Goal: Task Accomplishment & Management: Use online tool/utility

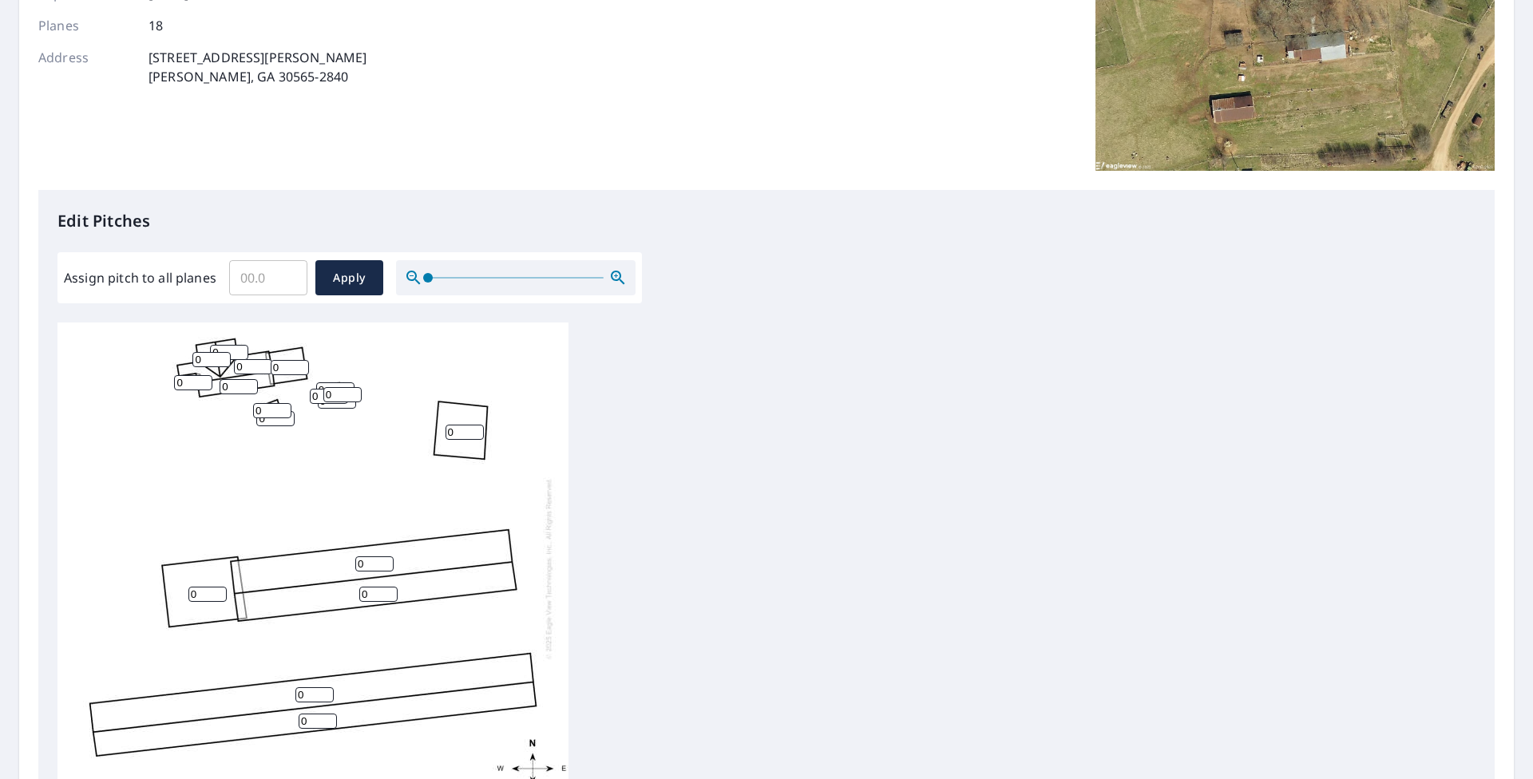
scroll to position [298, 0]
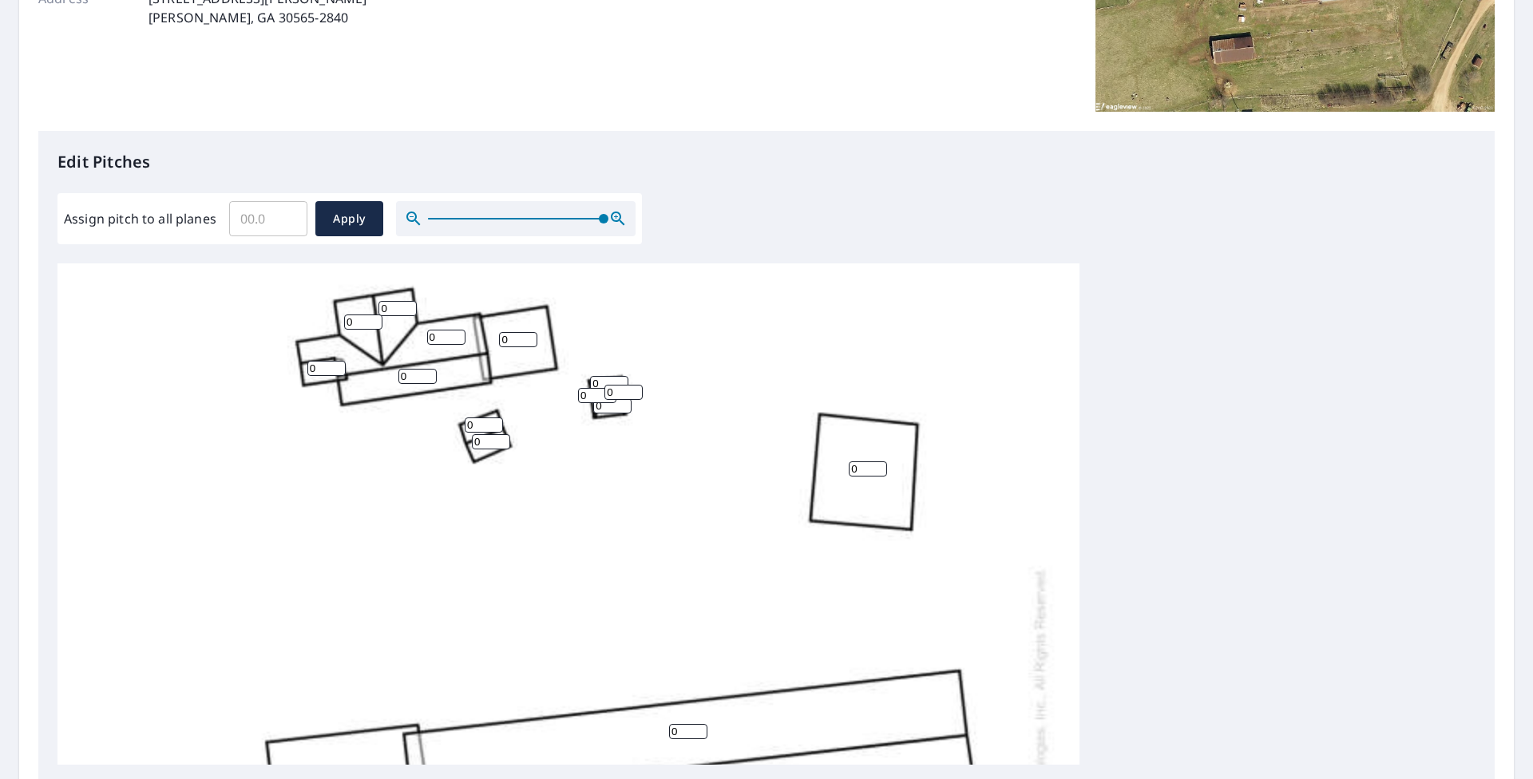
drag, startPoint x: 430, startPoint y: 218, endPoint x: 624, endPoint y: 240, distance: 195.3
click at [624, 240] on div "Assign pitch to all planes ​ Apply" at bounding box center [349, 218] width 584 height 51
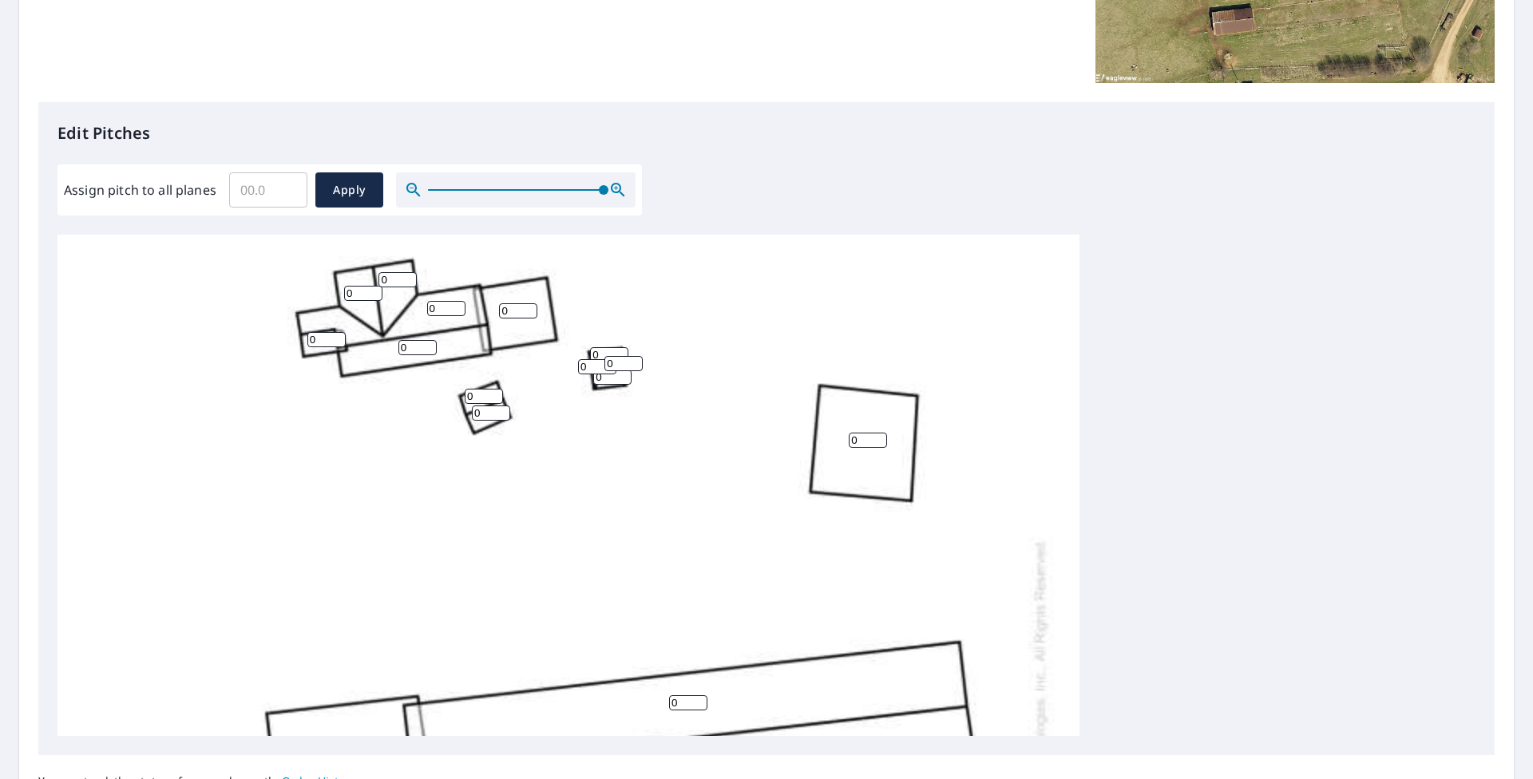
scroll to position [342, 0]
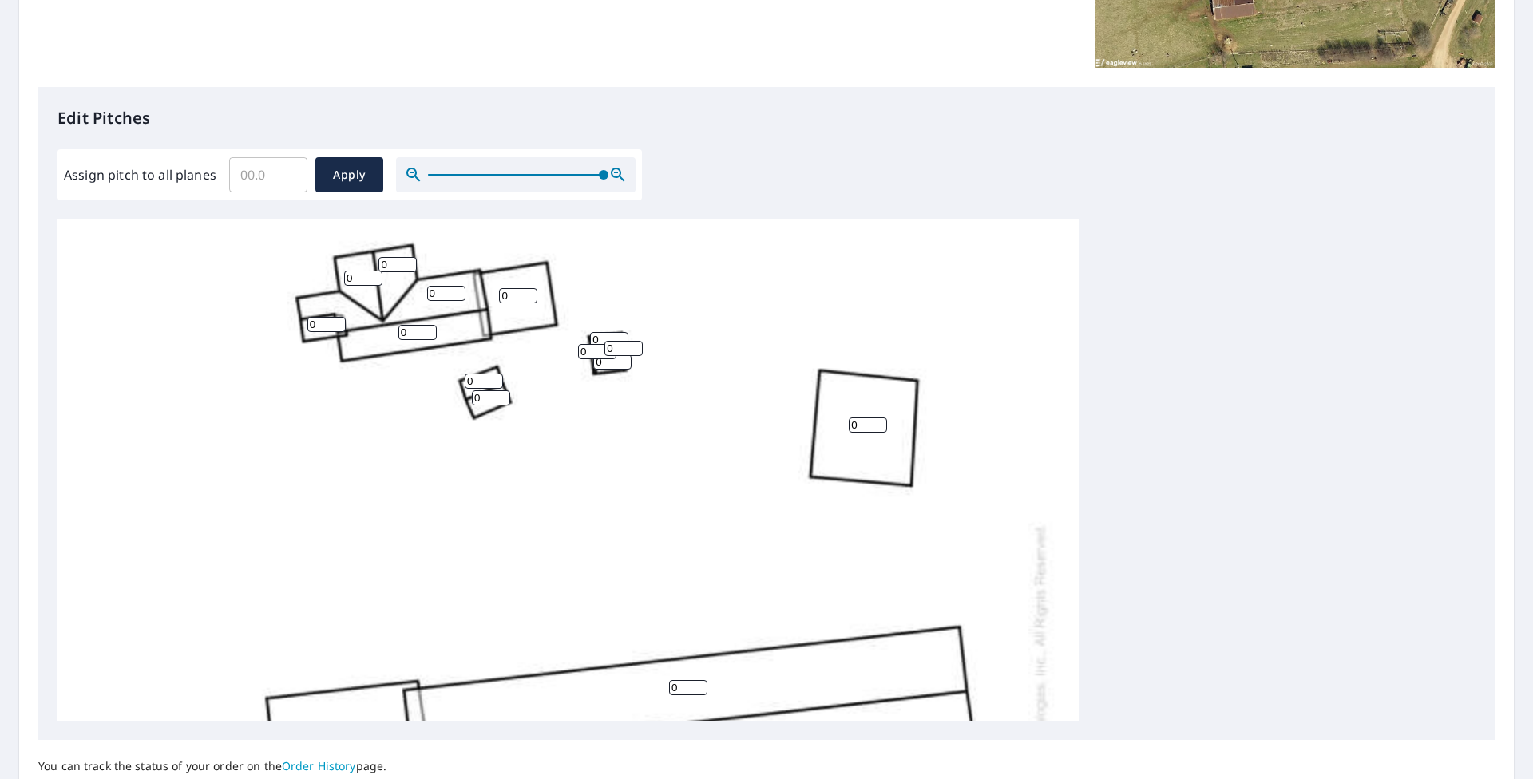
click at [249, 173] on input "Assign pitch to all planes" at bounding box center [268, 174] width 78 height 45
click at [287, 170] on input "0.1" at bounding box center [268, 174] width 78 height 45
click at [288, 169] on input "0.2" at bounding box center [268, 174] width 78 height 45
click at [288, 169] on input "0.3" at bounding box center [268, 174] width 78 height 45
click at [288, 169] on input "0.4" at bounding box center [268, 174] width 78 height 45
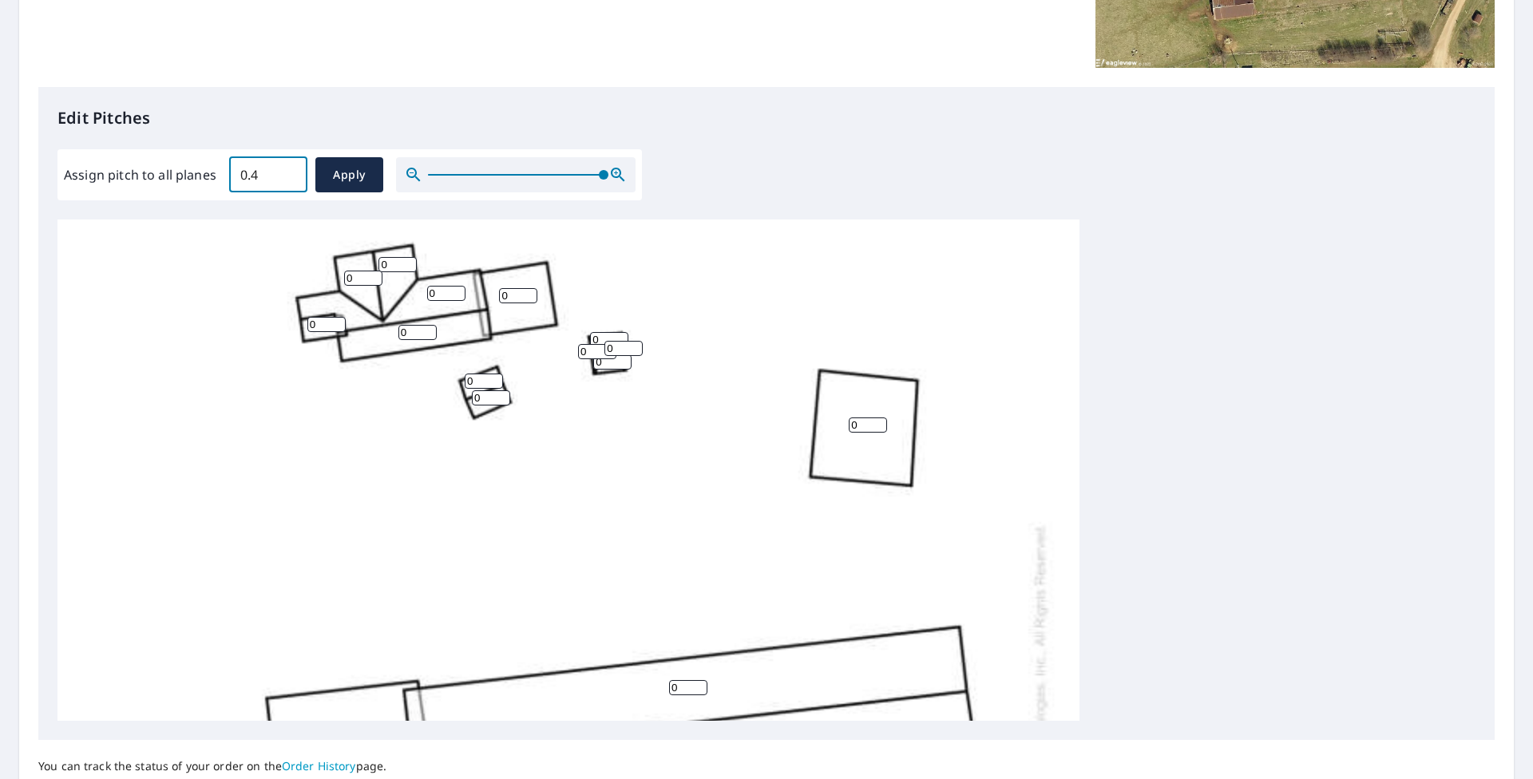
drag, startPoint x: 267, startPoint y: 171, endPoint x: 227, endPoint y: 179, distance: 41.5
click at [229, 179] on input "0.4" at bounding box center [268, 174] width 78 height 45
type input "6.0"
click at [354, 165] on span "Apply" at bounding box center [349, 175] width 42 height 20
type input "6.0"
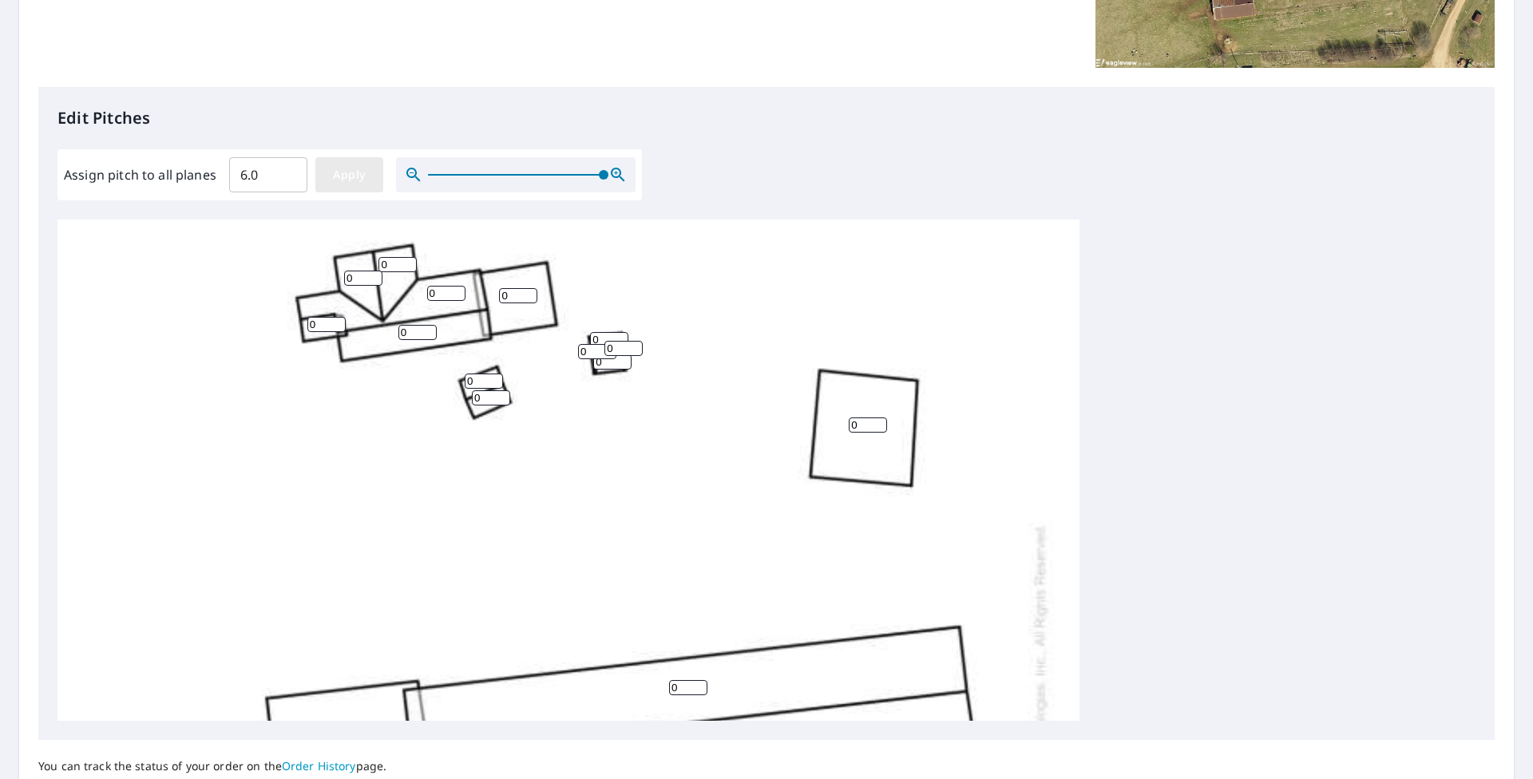
type input "6.0"
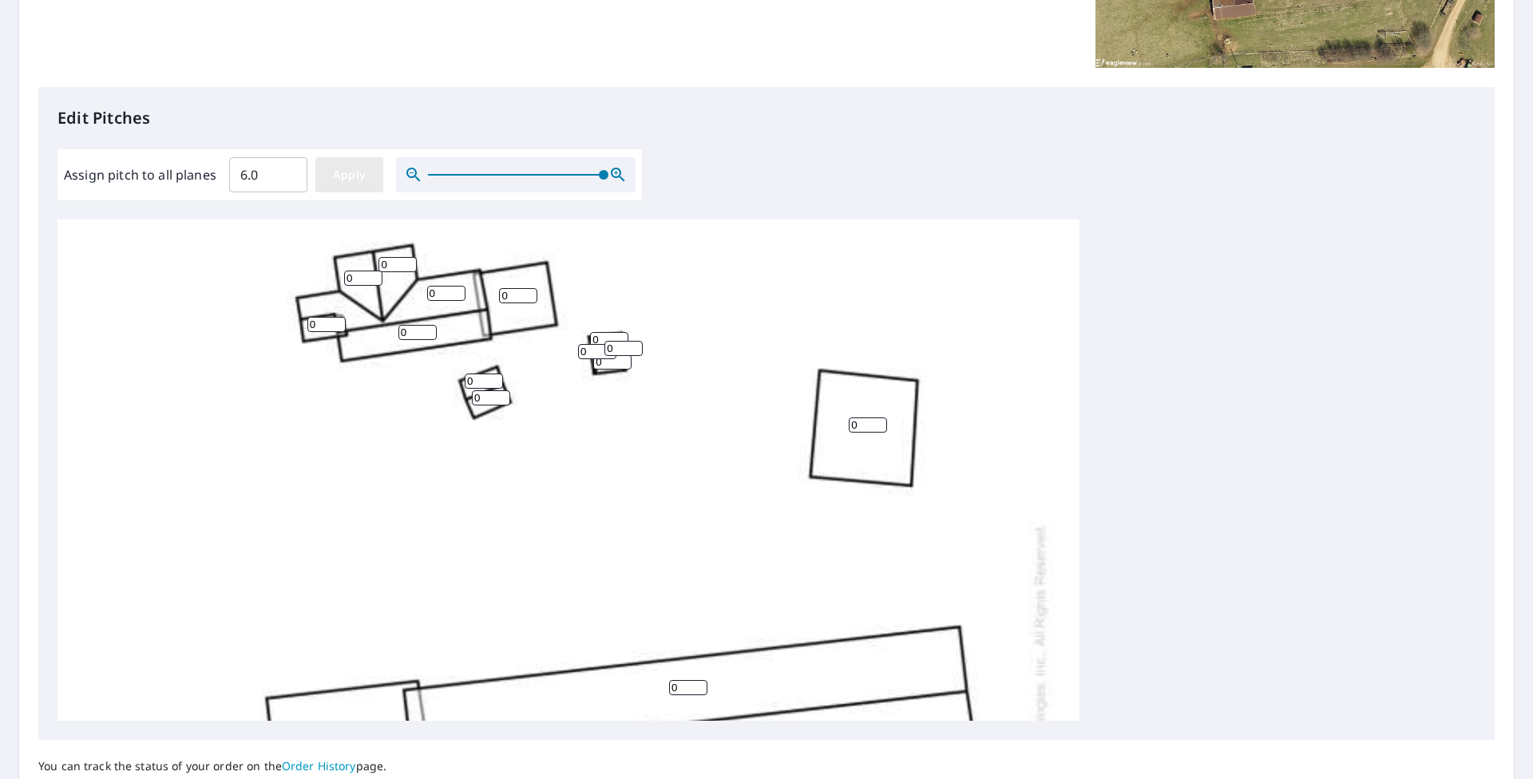
type input "6.0"
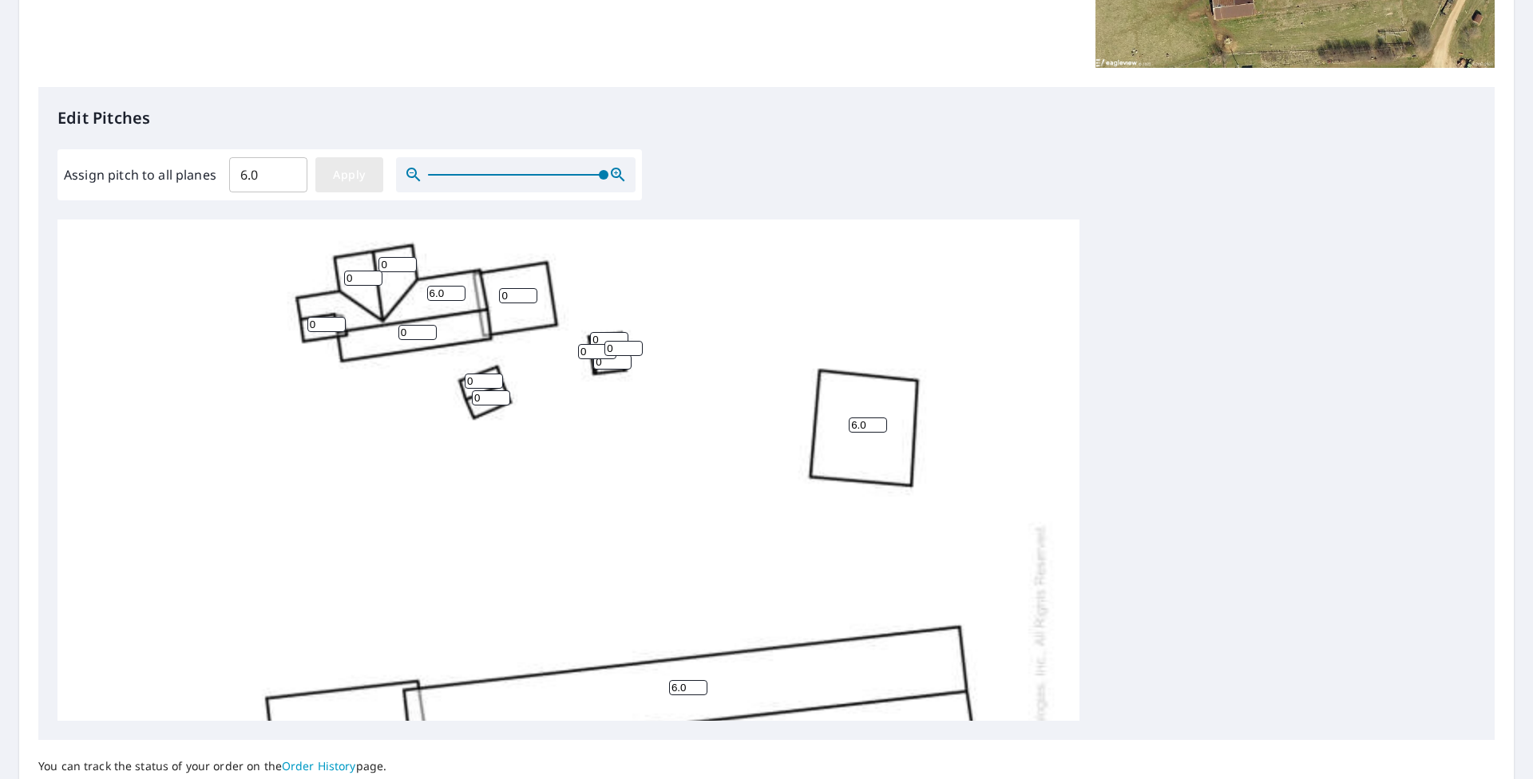
type input "6.0"
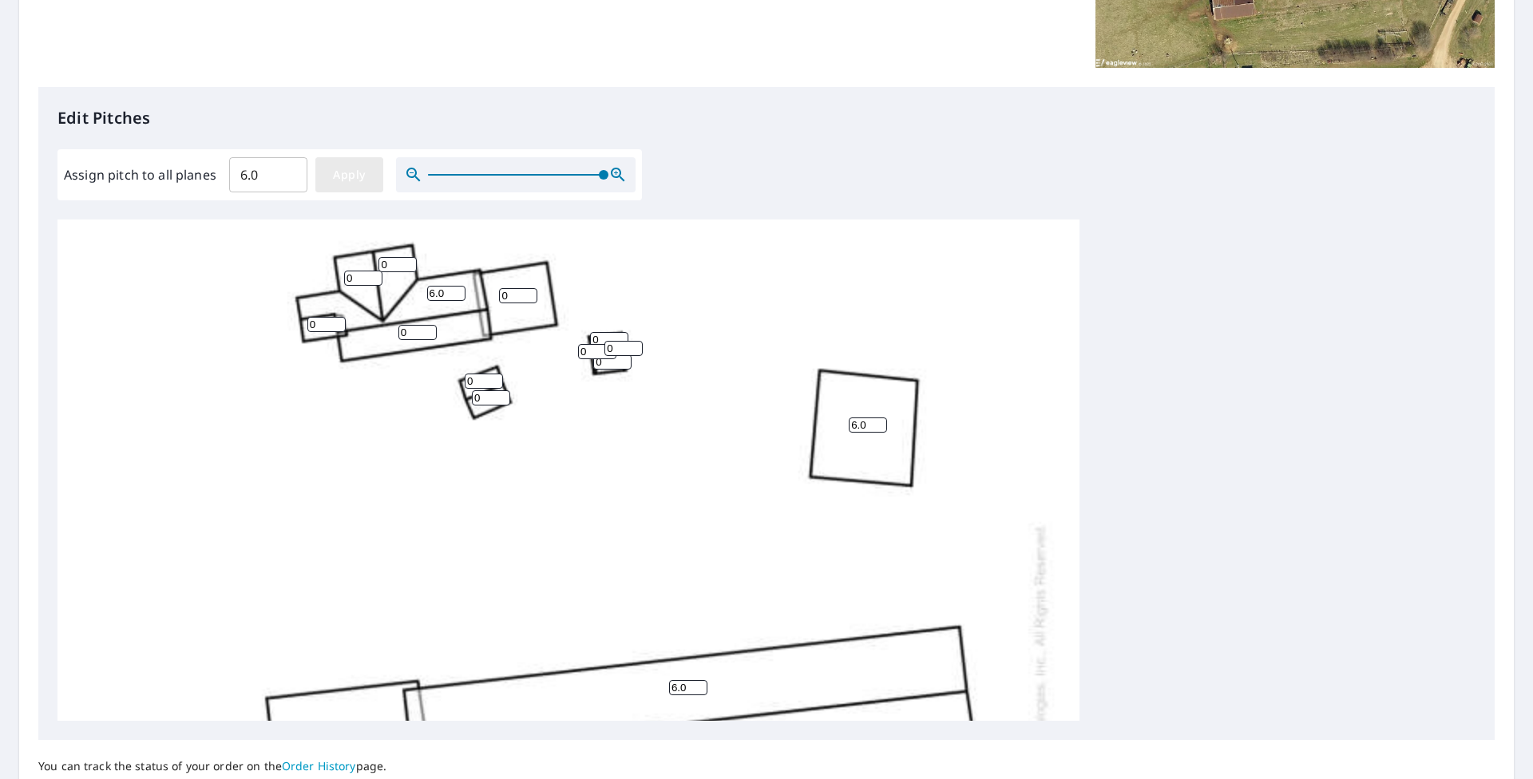
type input "6.0"
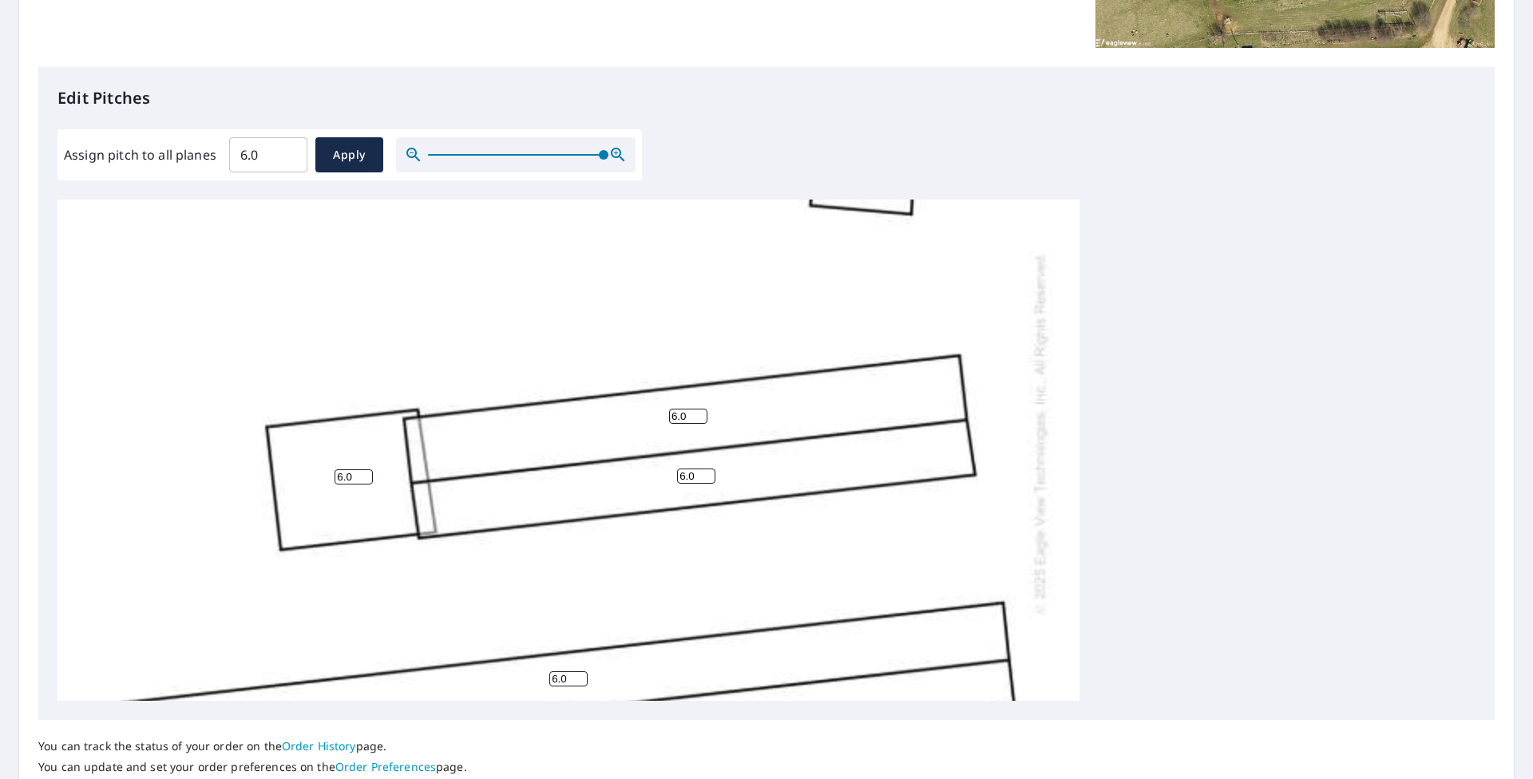
scroll to position [453, 0]
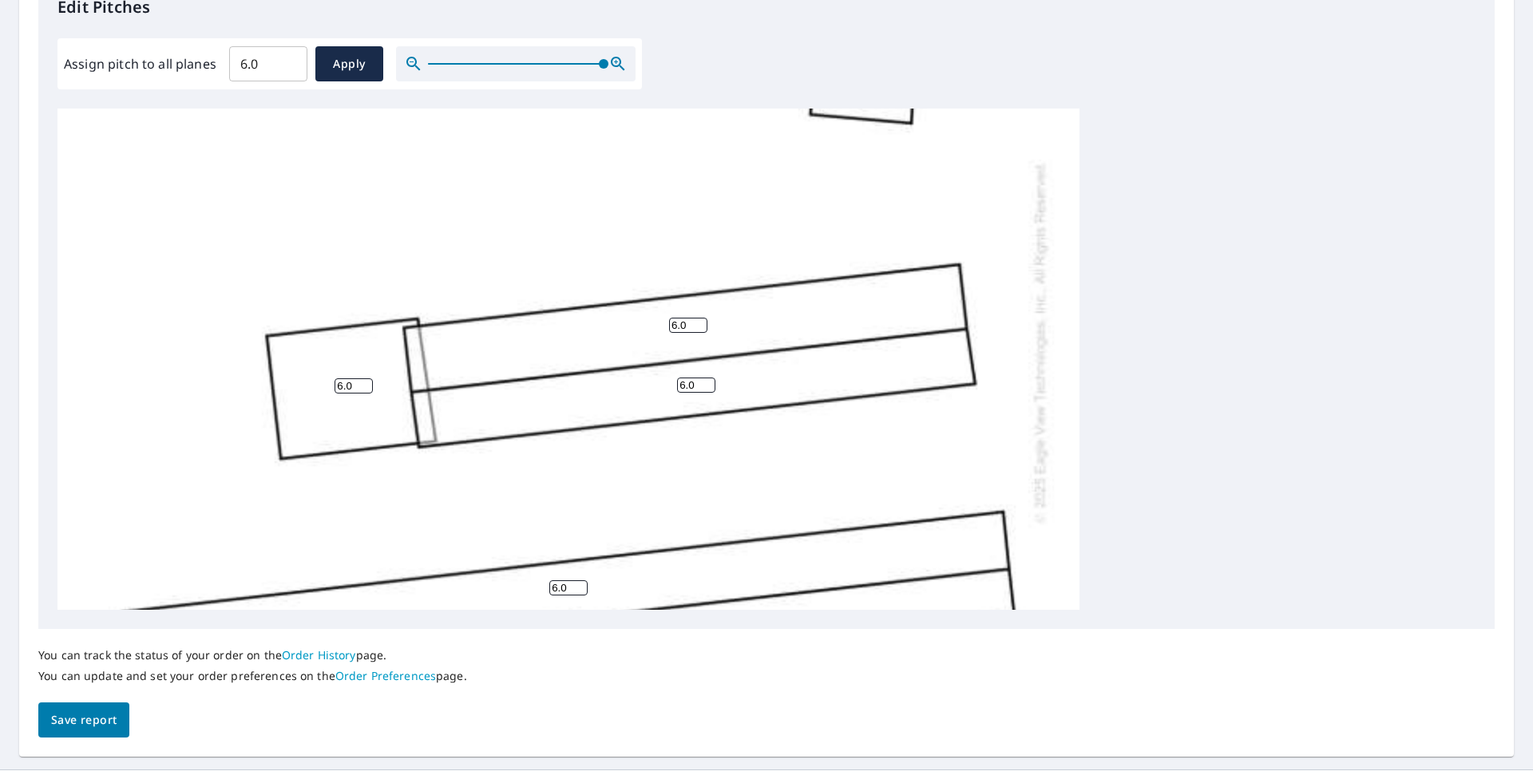
click at [81, 717] on span "Save report" at bounding box center [83, 721] width 65 height 20
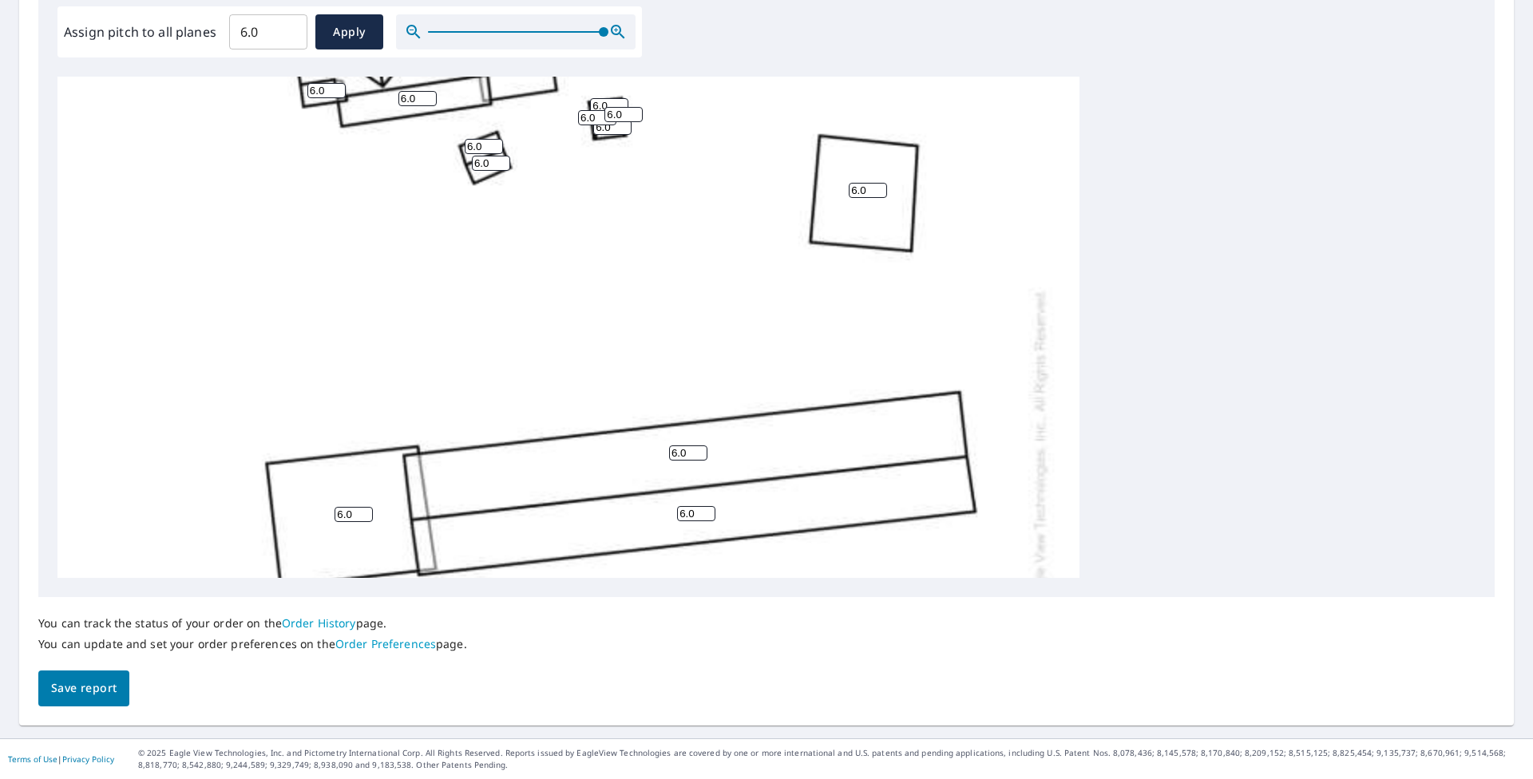
scroll to position [0, 0]
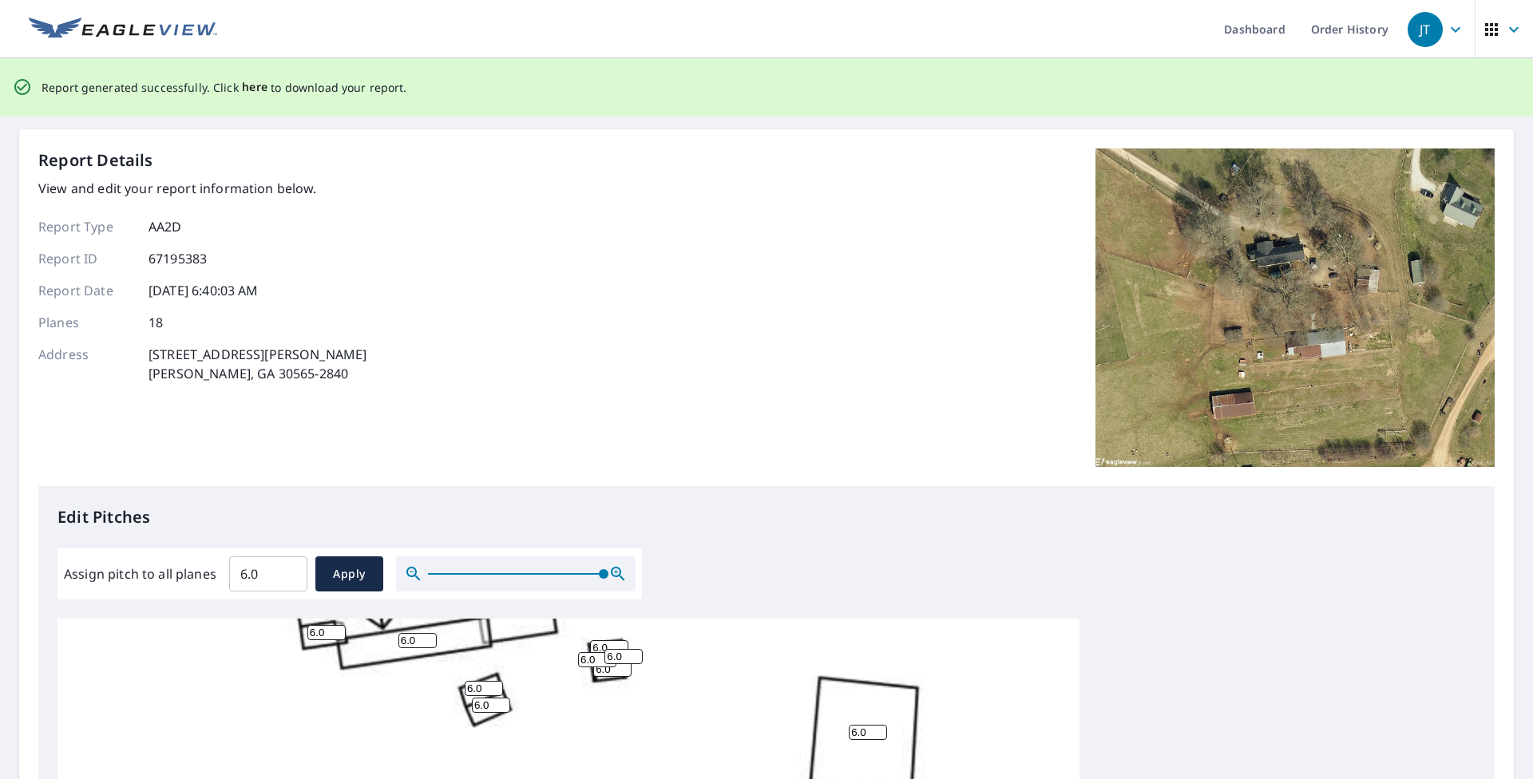
click at [248, 86] on span "here" at bounding box center [255, 87] width 26 height 20
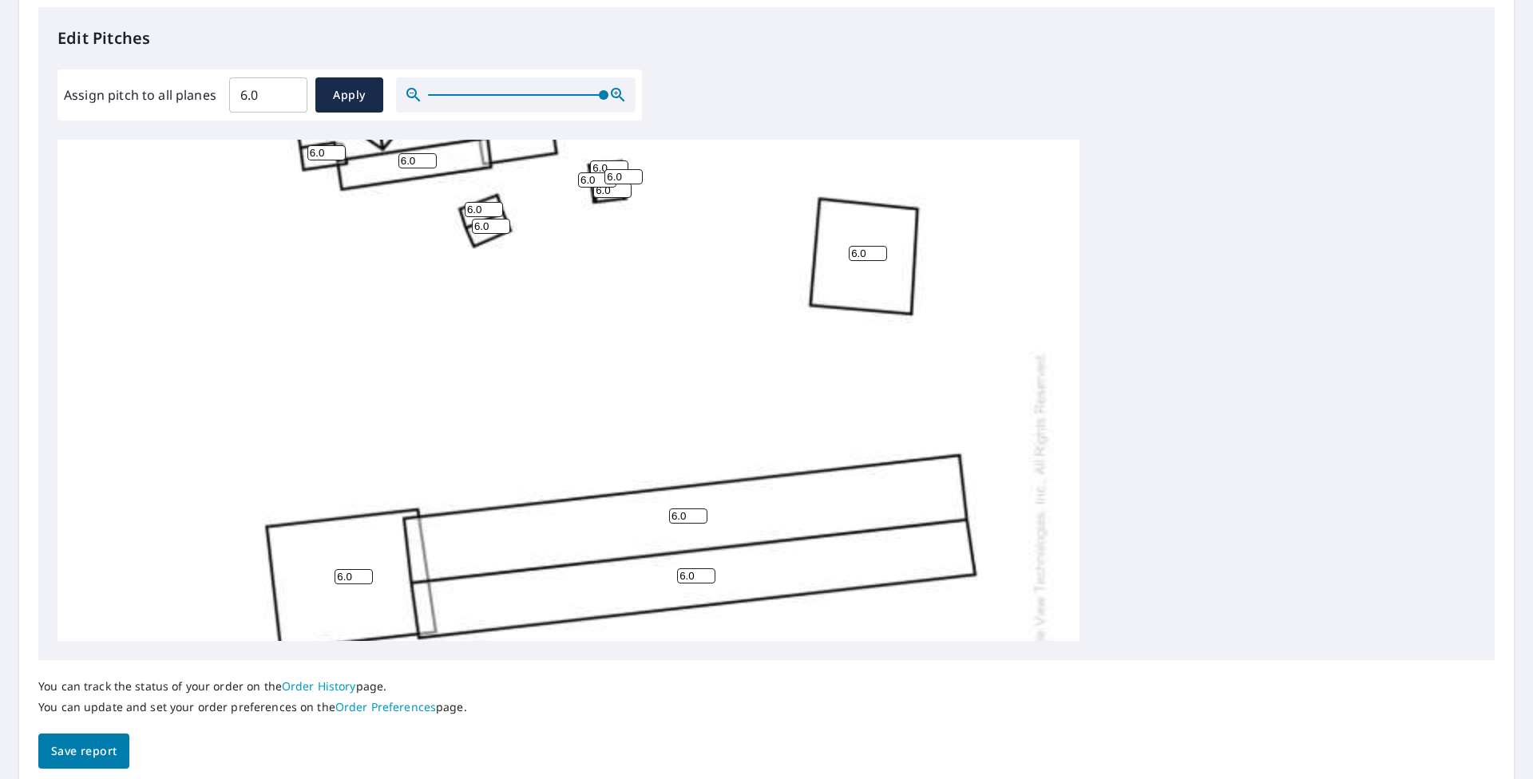
scroll to position [451, 0]
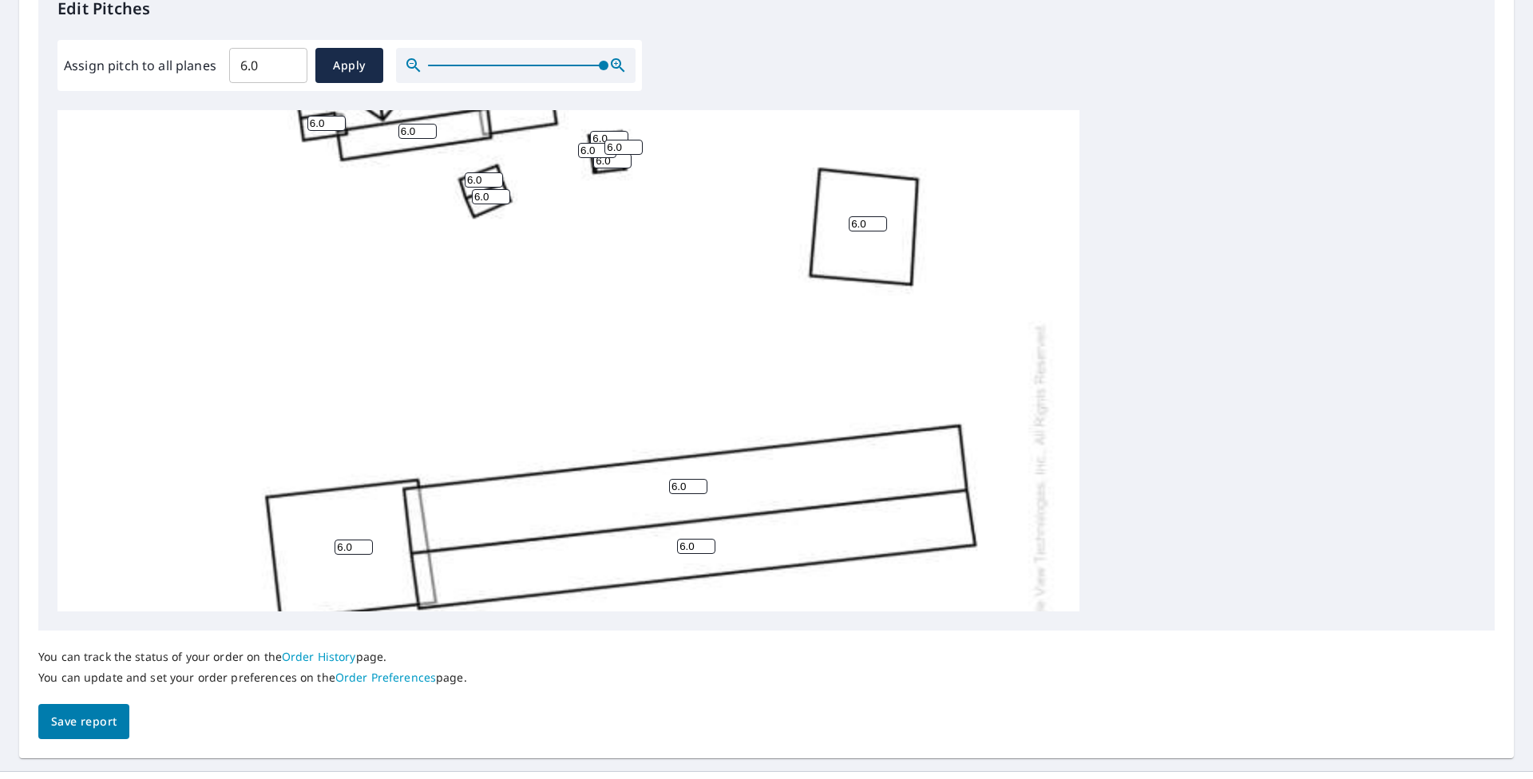
click at [743, 480] on div "6.0 6.0 6.0 6.0 6.0 6.0 6.0 6.0 6.0 6.0 6.0 6.0 6.0 6.0 6.0 6.0 6.0 6.0" at bounding box center [568, 503] width 1022 height 1003
click at [682, 485] on input "6.0" at bounding box center [688, 486] width 38 height 15
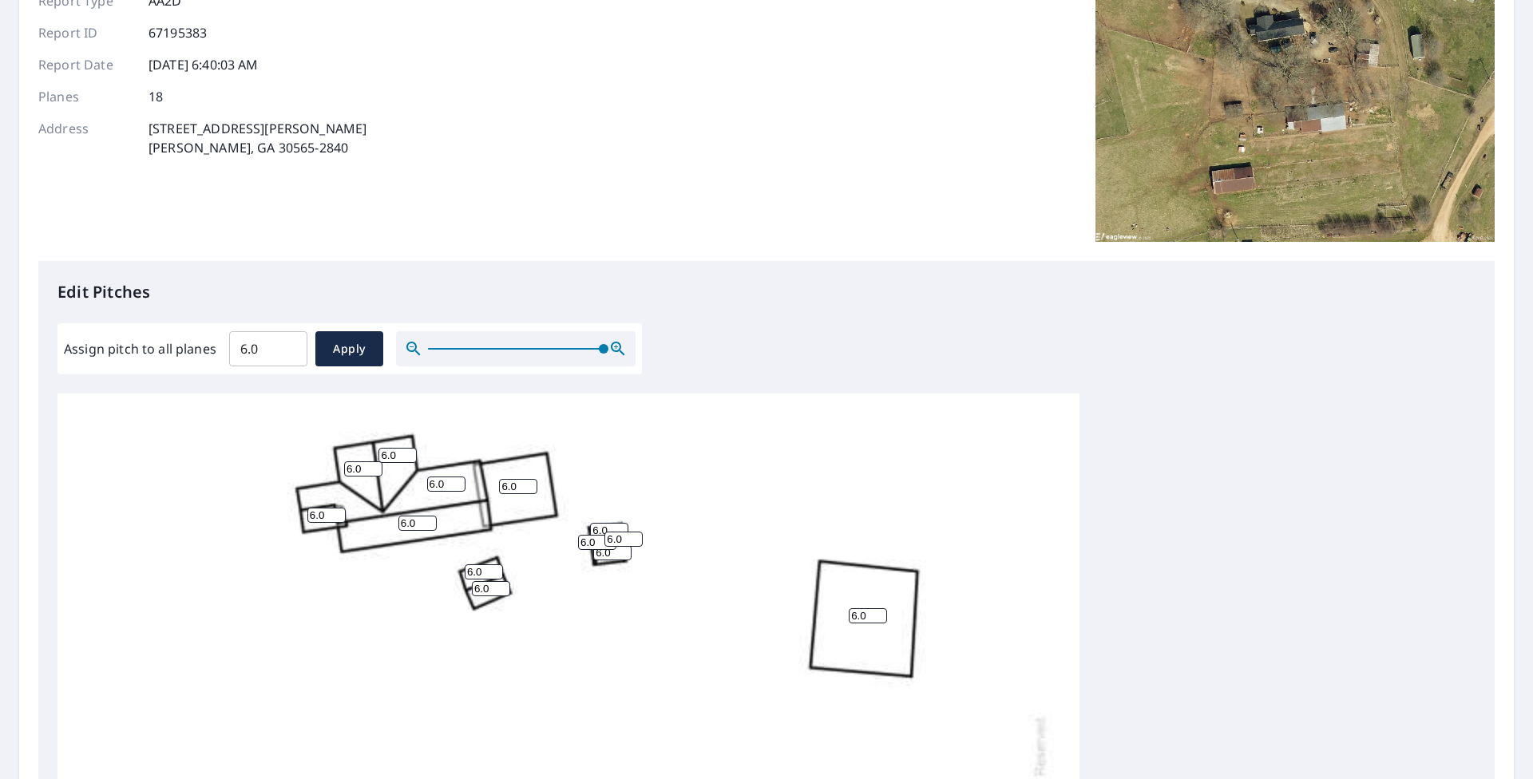
scroll to position [195, 0]
